Goal: Information Seeking & Learning: Check status

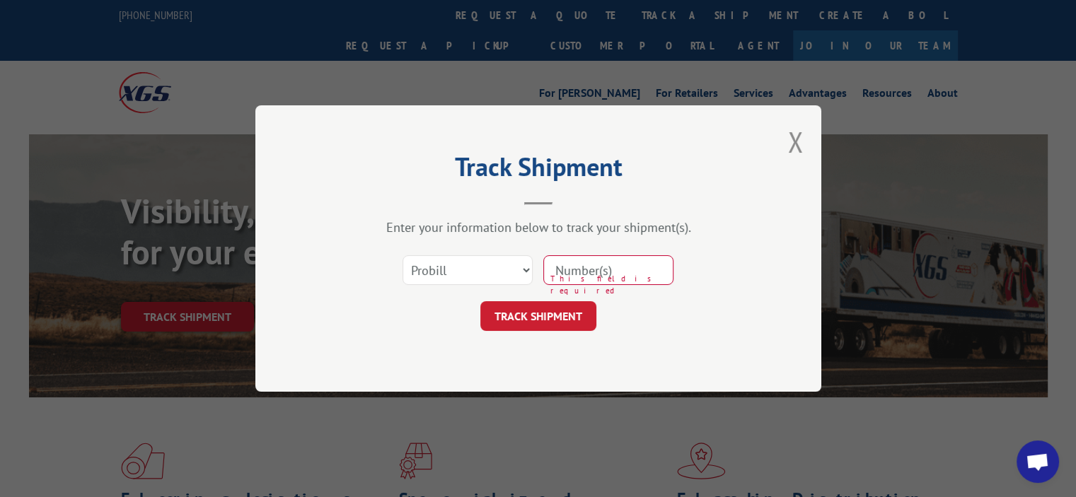
drag, startPoint x: 0, startPoint y: 0, endPoint x: 601, endPoint y: 277, distance: 661.3
click at [614, 267] on input at bounding box center [608, 270] width 130 height 30
paste input "17553508"
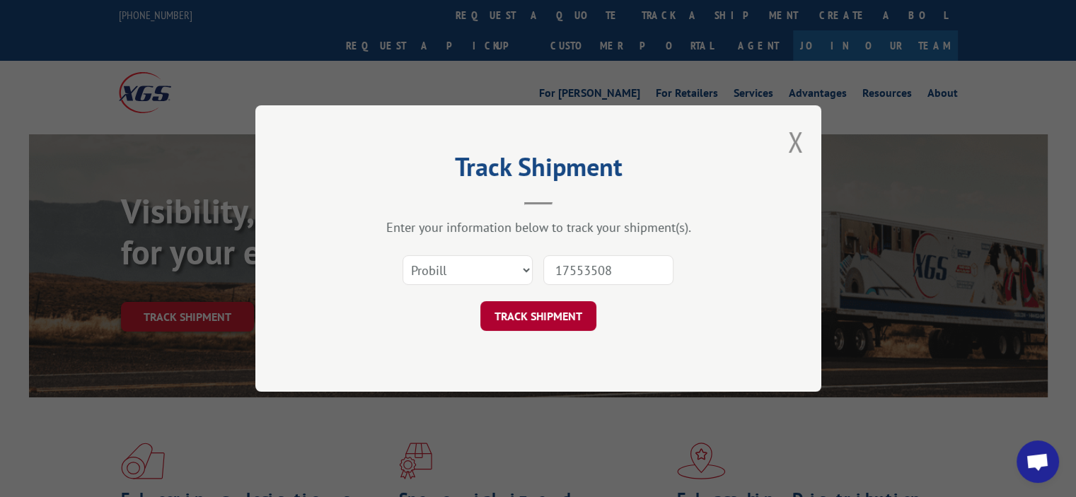
type input "17553508"
click at [533, 314] on button "TRACK SHIPMENT" at bounding box center [538, 316] width 116 height 30
click at [600, 262] on input at bounding box center [608, 270] width 130 height 30
paste input "17594896"
type input "17594896"
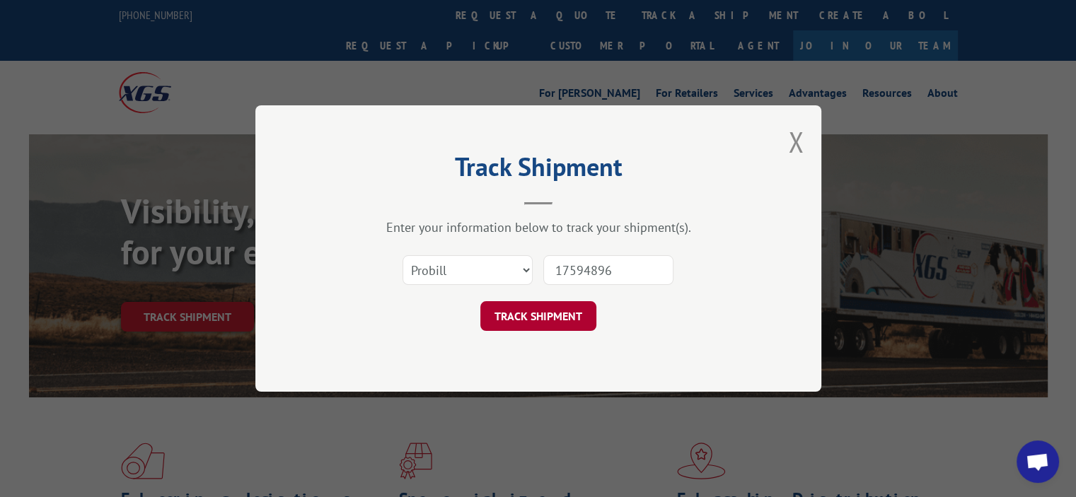
click at [562, 310] on button "TRACK SHIPMENT" at bounding box center [538, 316] width 116 height 30
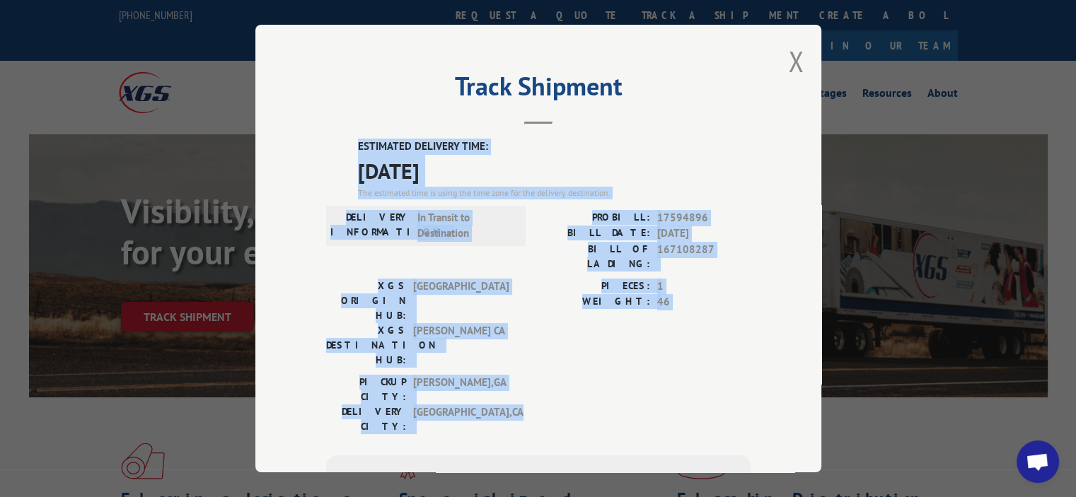
drag, startPoint x: 509, startPoint y: 339, endPoint x: 320, endPoint y: 151, distance: 266.1
click at [326, 151] on div "ESTIMATED DELIVERY TIME: 09/10/2025 The estimated time is using the time zone f…" at bounding box center [538, 393] width 424 height 509
copy div "ESTIMATED DELIVERY TIME: 09/10/2025 The estimated time is using the time zone f…"
click at [514, 375] on div "PICKUP CITY: CALHOUN , GA DELIVERY CITY: OAKLAND , CA" at bounding box center [538, 408] width 424 height 67
